Goal: Task Accomplishment & Management: Use online tool/utility

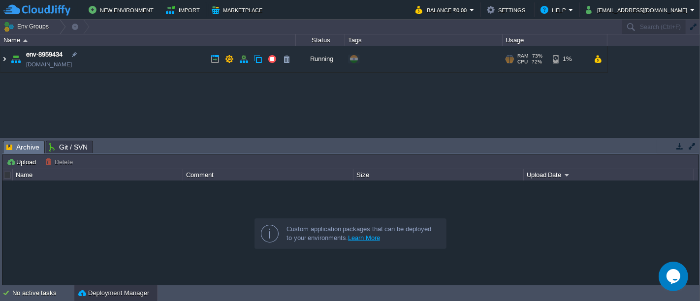
click at [5, 60] on img at bounding box center [4, 59] width 8 height 27
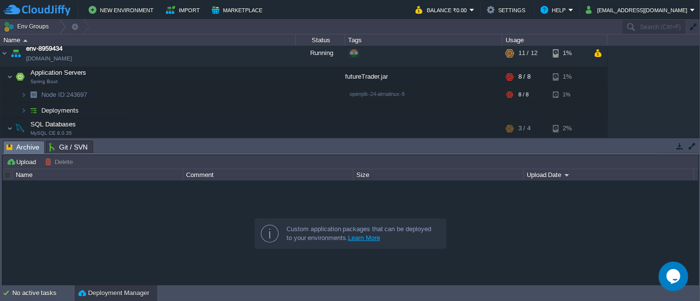
scroll to position [7, 0]
click at [236, 75] on button "button" at bounding box center [238, 75] width 9 height 9
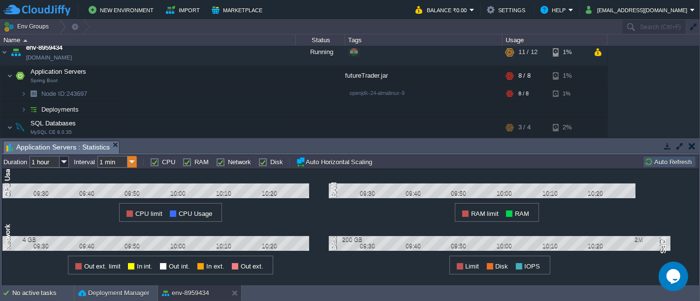
click at [131, 159] on img at bounding box center [131, 162] width 9 height 12
click at [120, 187] on div "5 min" at bounding box center [118, 187] width 38 height 12
type input "5 min"
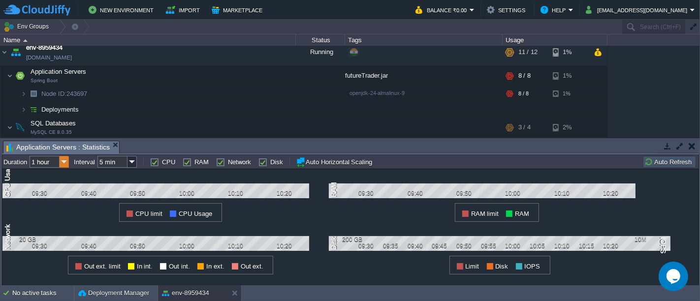
click at [69, 163] on img at bounding box center [64, 162] width 9 height 12
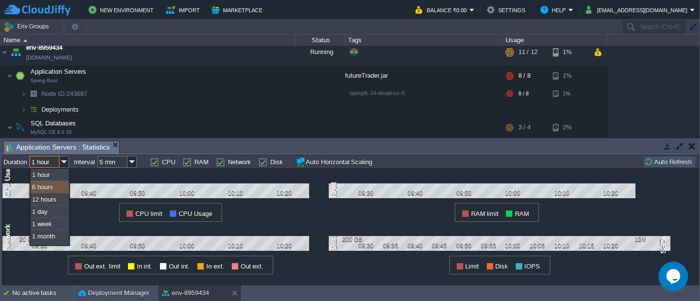
click at [52, 191] on div "6 hours" at bounding box center [50, 187] width 38 height 12
type input "6 hours"
type input "1 hour"
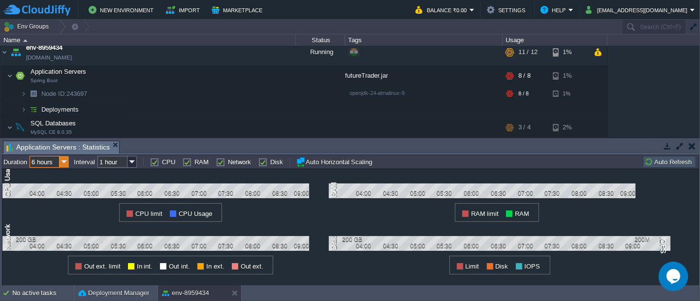
click at [62, 157] on img at bounding box center [64, 162] width 9 height 12
click at [136, 160] on img at bounding box center [131, 162] width 9 height 12
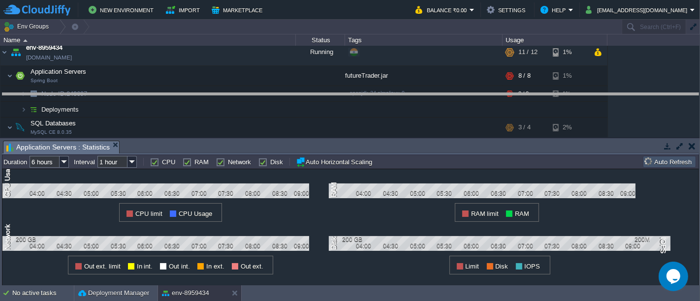
drag, startPoint x: 282, startPoint y: 154, endPoint x: 284, endPoint y: 106, distance: 47.3
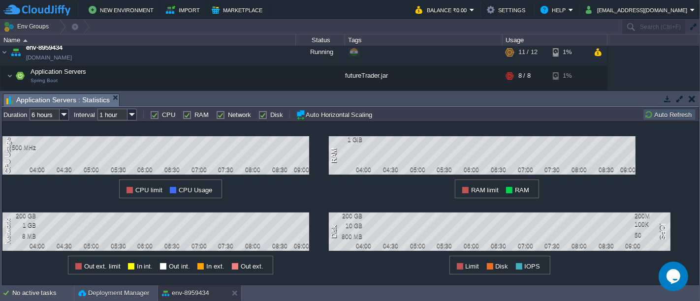
click at [284, 106] on div "Tasks Activity Log Archive Git / SVN Application Servers : Statistics" at bounding box center [350, 100] width 697 height 14
click at [668, 99] on button "button" at bounding box center [667, 98] width 9 height 9
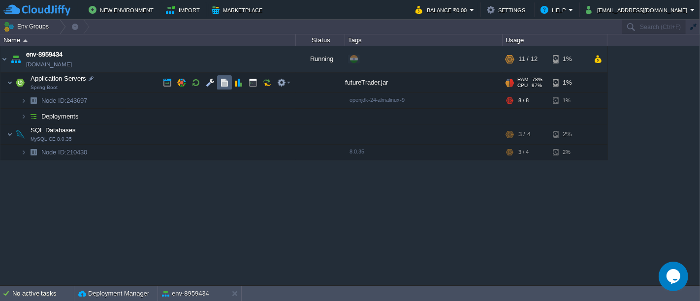
click at [218, 83] on td at bounding box center [224, 82] width 15 height 15
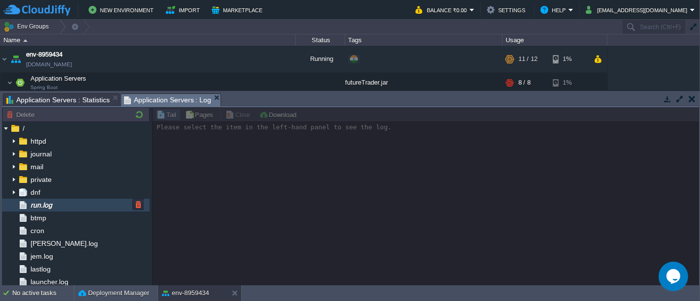
click at [62, 210] on div "run.log" at bounding box center [76, 205] width 148 height 13
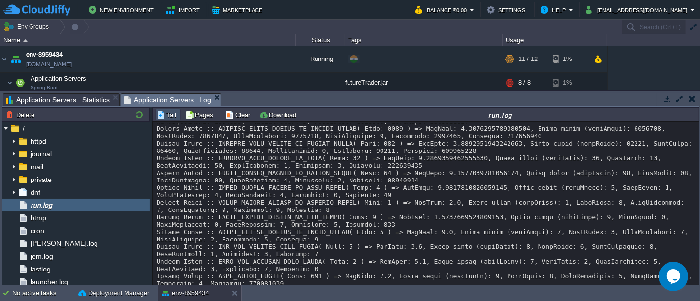
scroll to position [9250, 0]
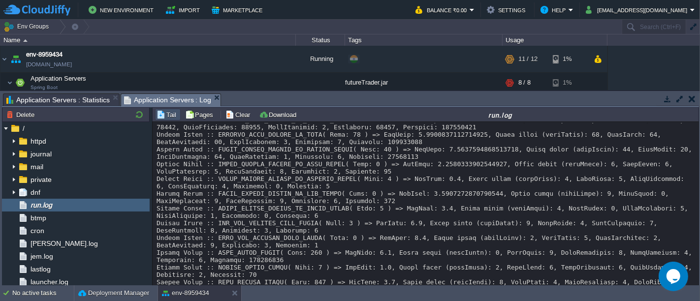
drag, startPoint x: 693, startPoint y: 269, endPoint x: 693, endPoint y: 276, distance: 7.4
click at [693, 276] on div "Loading..." at bounding box center [426, 204] width 547 height 165
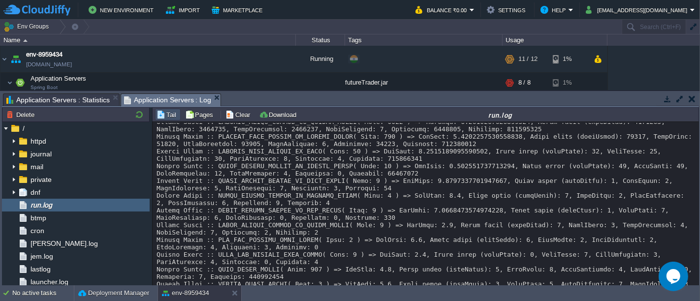
scroll to position [10605, 0]
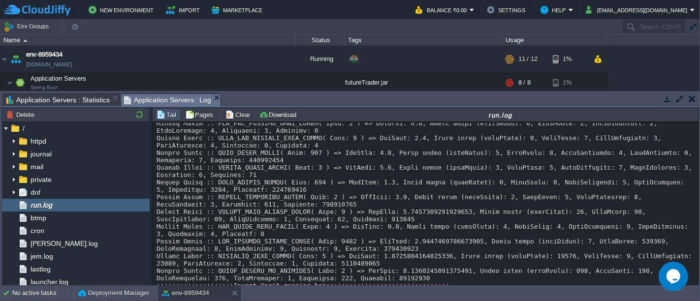
click at [693, 286] on td "No active tasks Deployment Manager env-8959434" at bounding box center [350, 293] width 700 height 16
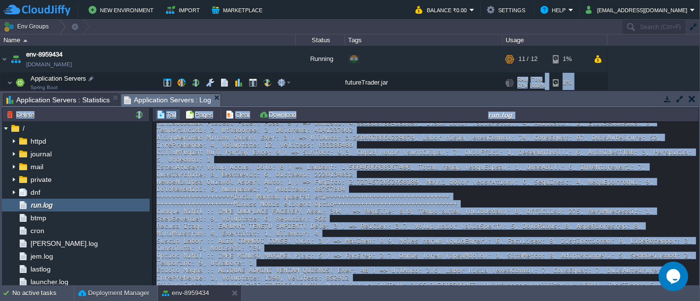
scroll to position [0, 0]
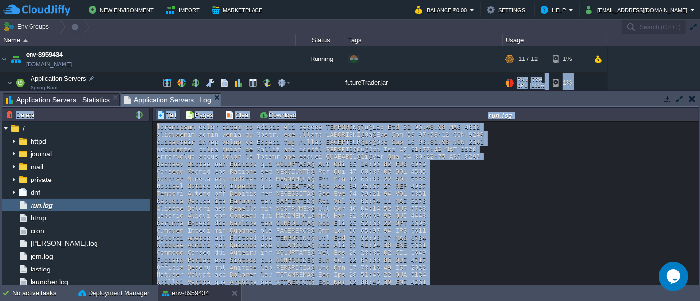
drag, startPoint x: 423, startPoint y: 152, endPoint x: 416, endPoint y: 78, distance: 74.6
click at [416, 78] on div "Env Groups Search (Ctrl+F) auto-gen Name Status Tags Usage env-8959434 [DOMAIN_…" at bounding box center [350, 153] width 700 height 266
copy div "RAM 78% CPU 101% 8 / 8 1% Node ID: 243697 openjdk-24-almalinux-9 RAM 78% CPU 10…"
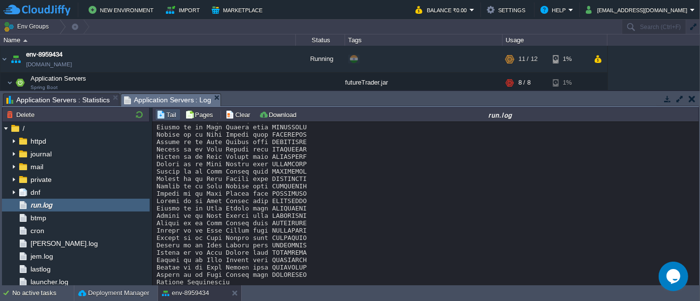
scroll to position [13074, 0]
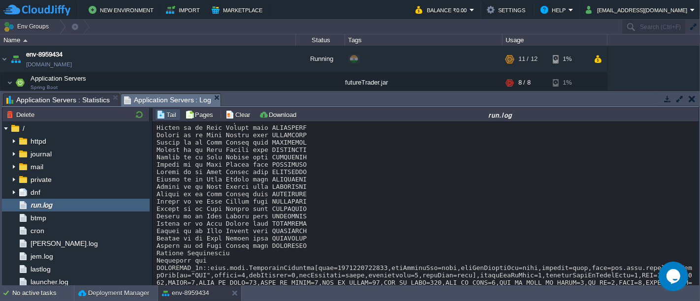
click at [663, 102] on button "button" at bounding box center [667, 98] width 9 height 9
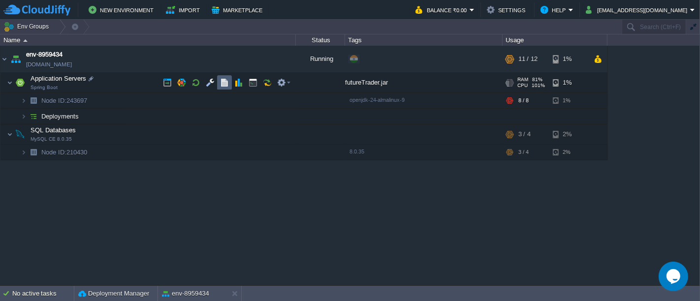
click at [217, 87] on td at bounding box center [224, 82] width 15 height 15
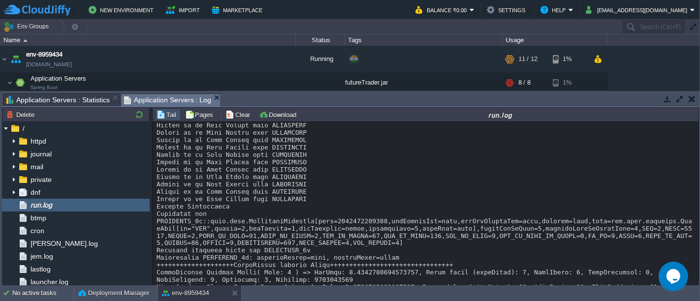
scroll to position [18152, 0]
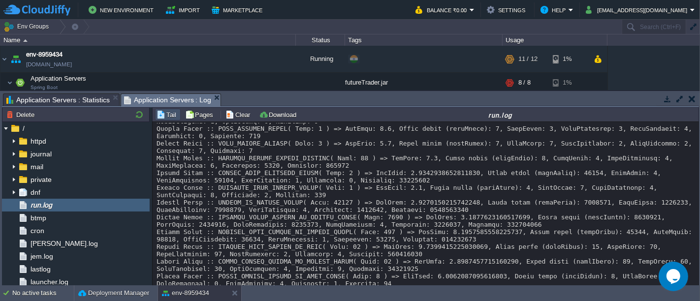
drag, startPoint x: 696, startPoint y: 236, endPoint x: 25, endPoint y: 27, distance: 703.1
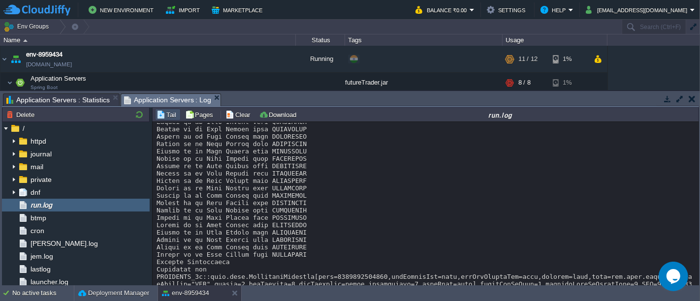
scroll to position [17030, 0]
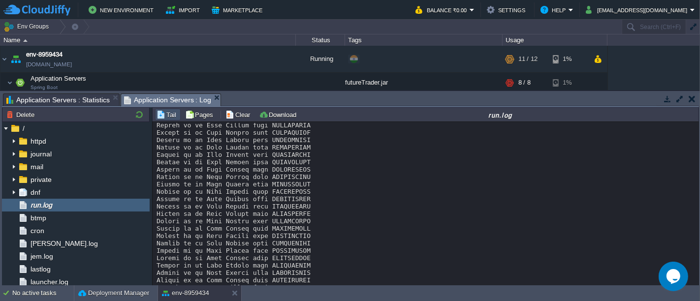
scroll to position [3946, 0]
drag, startPoint x: 420, startPoint y: 277, endPoint x: 382, endPoint y: 117, distance: 163.9
click at [382, 117] on div "Tail Pages Clear Download run.log Loading... Page of 1" at bounding box center [425, 196] width 547 height 179
copy div "run.log Symbol is in Last Traded area SAPIENUSDT Symbol is in Last Traded area …"
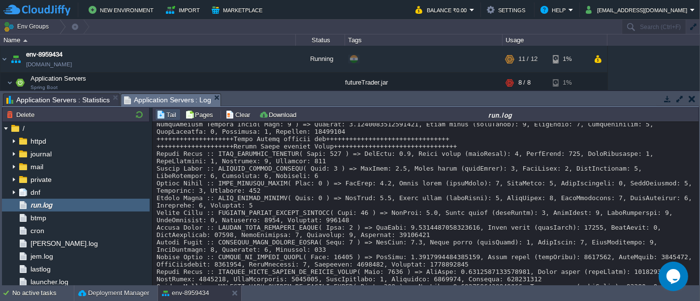
scroll to position [18852, 0]
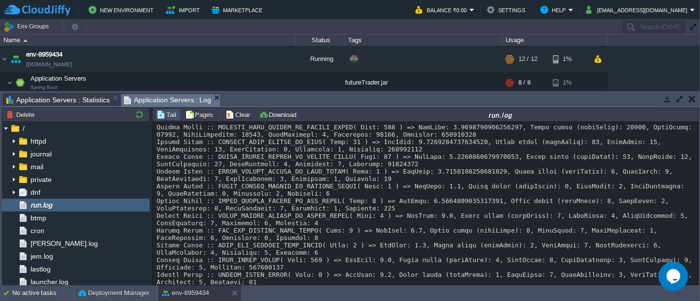
scroll to position [22906, 0]
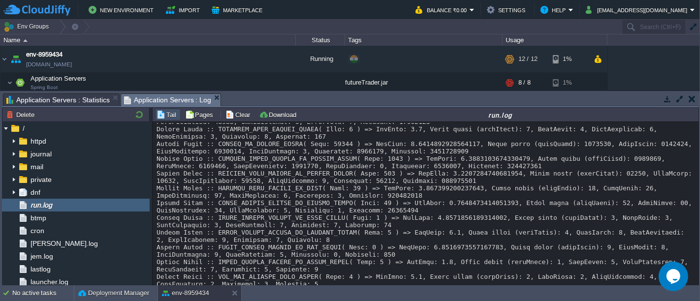
click at [693, 101] on button "button" at bounding box center [692, 98] width 7 height 9
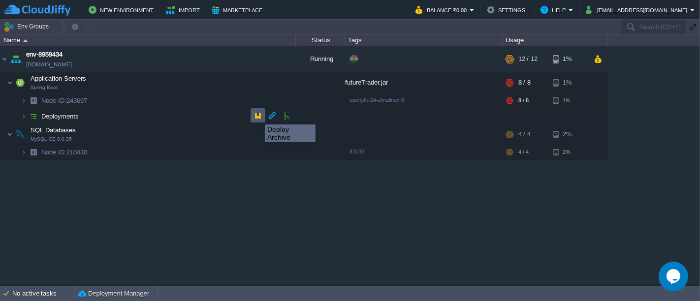
click at [257, 116] on button "button" at bounding box center [257, 115] width 9 height 9
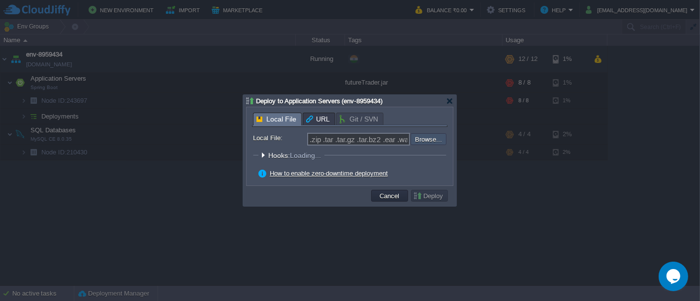
click at [420, 136] on input "file" at bounding box center [384, 138] width 125 height 11
type input "C:\fakepath\futureTrader.jar"
type input "futureTrader.jar"
click at [437, 200] on button "Deploy" at bounding box center [429, 195] width 33 height 9
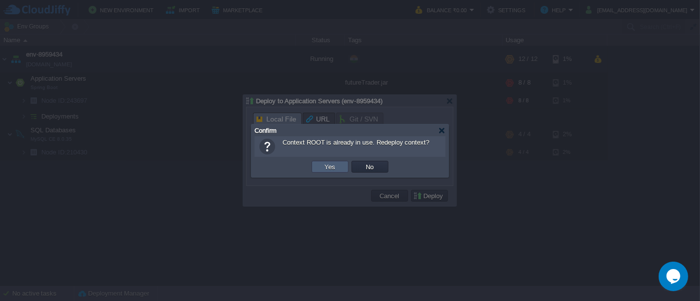
click at [338, 169] on td "Yes" at bounding box center [330, 167] width 37 height 12
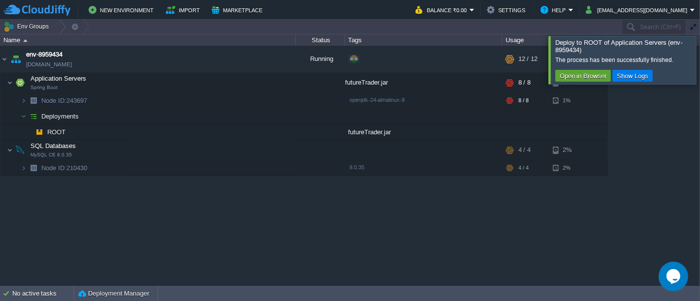
click at [699, 72] on div at bounding box center [712, 60] width 0 height 48
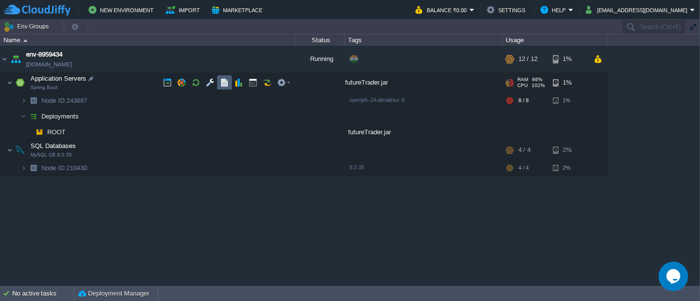
click at [229, 85] on td at bounding box center [224, 82] width 15 height 15
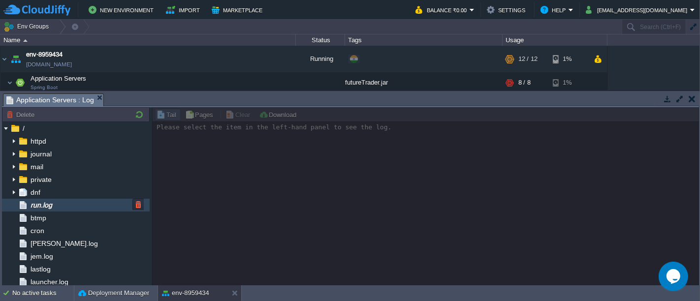
click at [83, 208] on div "run.log" at bounding box center [76, 205] width 148 height 13
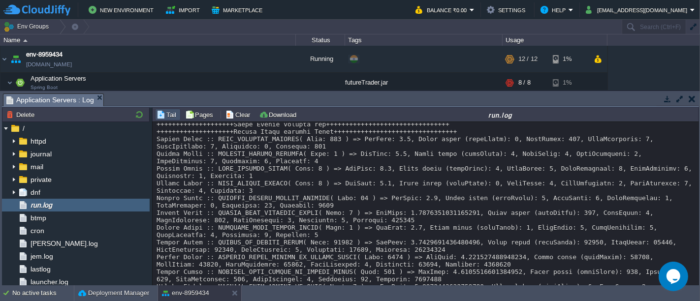
scroll to position [10204, 0]
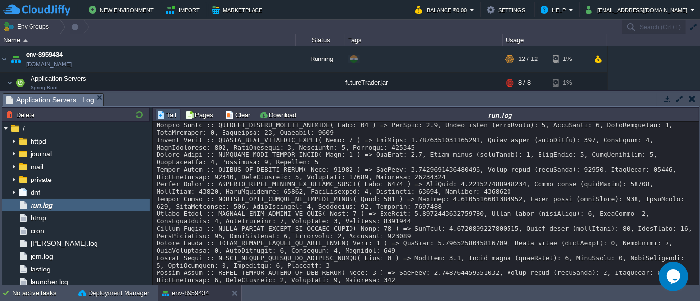
click at [663, 102] on button "button" at bounding box center [667, 98] width 9 height 9
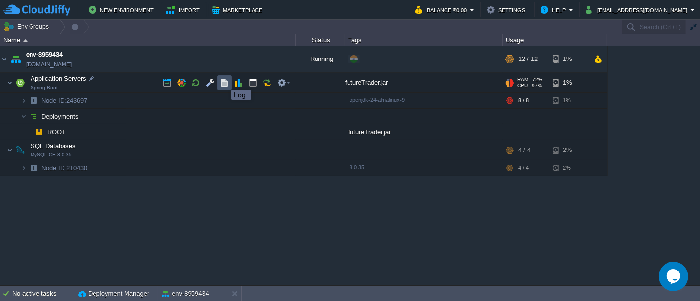
click at [224, 81] on button "button" at bounding box center [224, 82] width 9 height 9
